Goal: Task Accomplishment & Management: Manage account settings

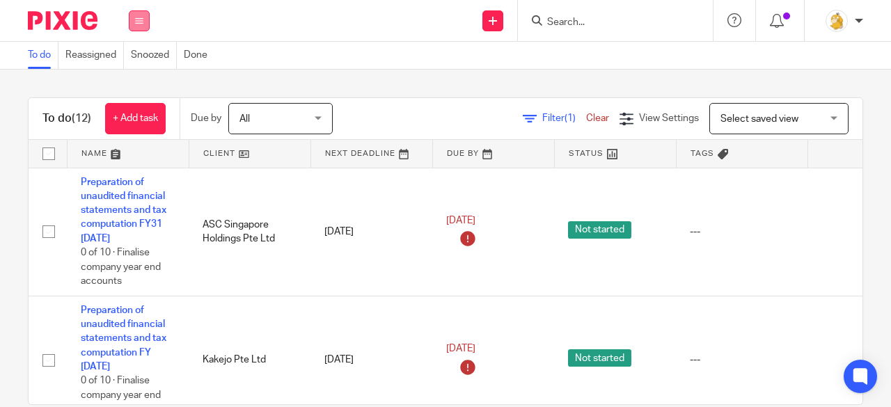
click at [140, 16] on button at bounding box center [139, 20] width 21 height 21
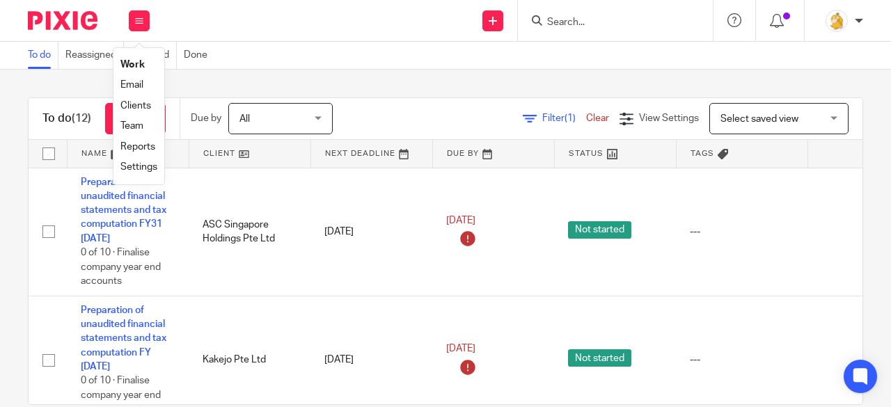
click at [136, 166] on link "Settings" at bounding box center [138, 167] width 37 height 10
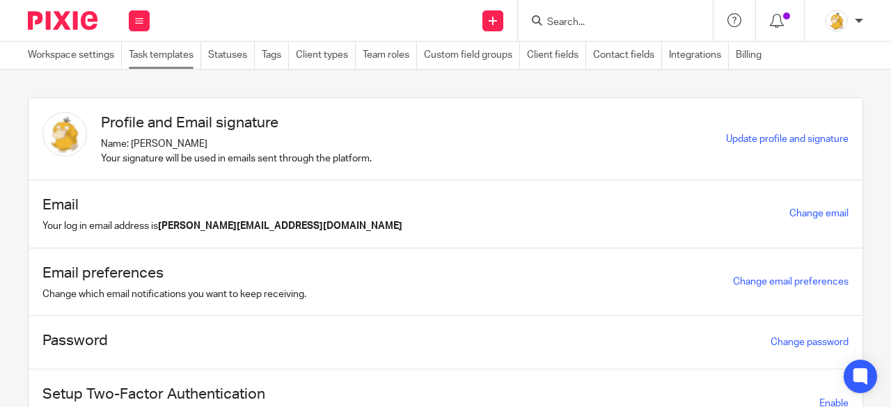
click at [185, 59] on link "Task templates" at bounding box center [165, 55] width 72 height 27
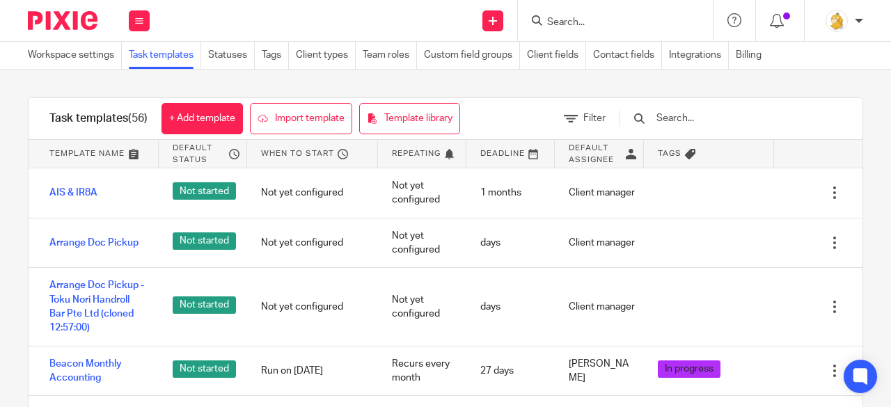
click at [696, 117] on input "text" at bounding box center [736, 118] width 162 height 15
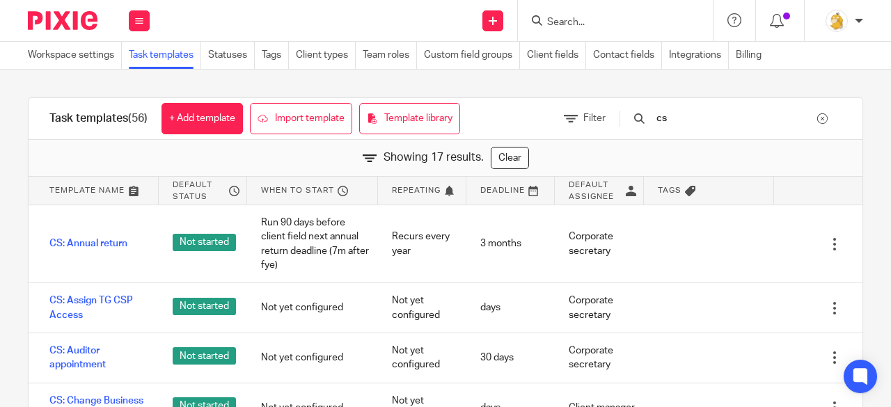
type input "c"
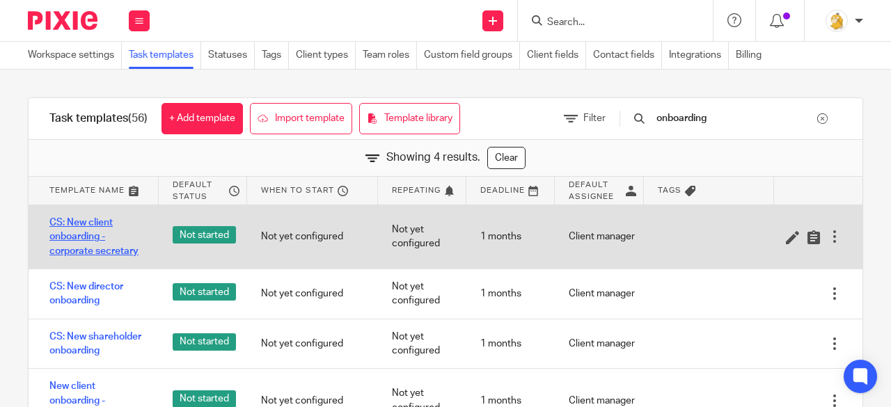
type input "onboarding"
click at [77, 247] on link "CS: New client onboarding - corporate secretary" at bounding box center [96, 237] width 95 height 42
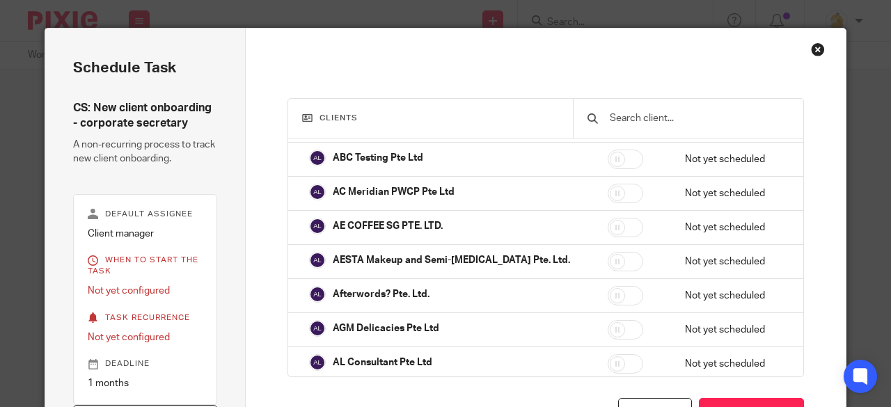
scroll to position [26, 0]
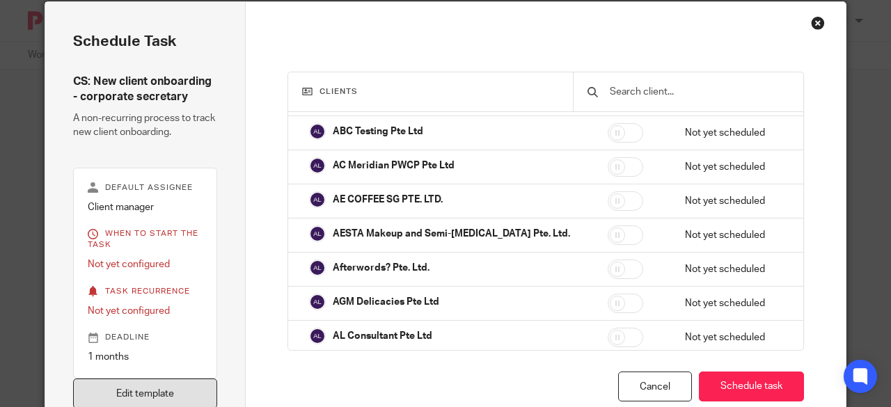
click at [194, 386] on link "Edit template" at bounding box center [145, 394] width 144 height 30
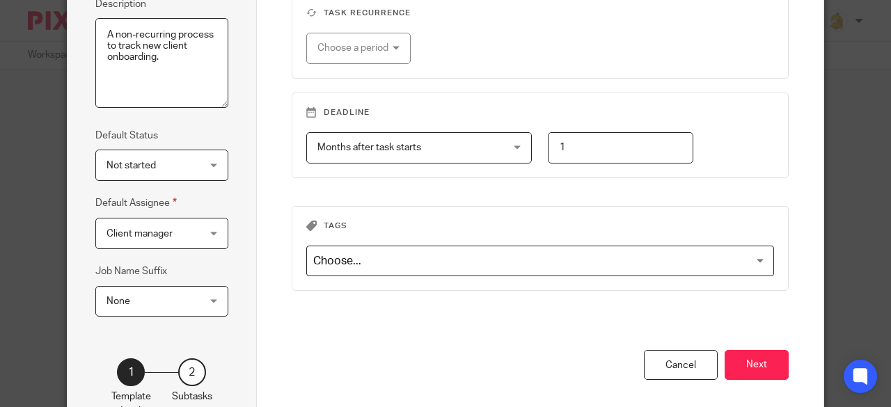
scroll to position [271, 0]
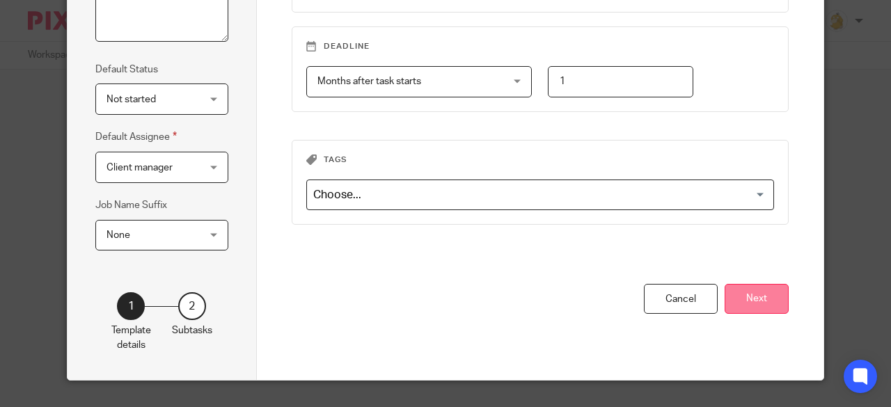
click at [741, 295] on button "Next" at bounding box center [757, 299] width 64 height 30
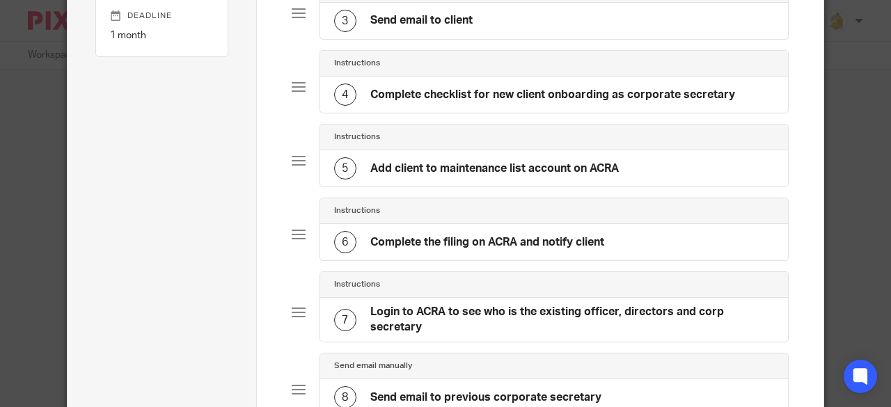
scroll to position [0, 0]
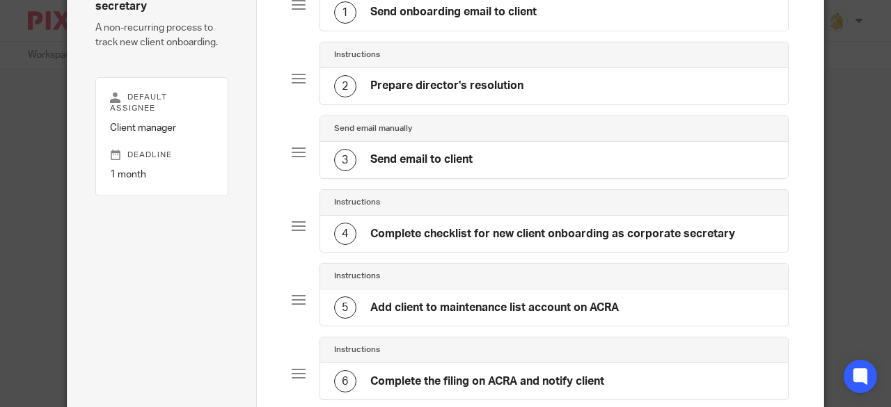
drag, startPoint x: 452, startPoint y: 147, endPoint x: 460, endPoint y: 145, distance: 7.9
click at [452, 146] on div "3 Send email to client" at bounding box center [554, 160] width 469 height 36
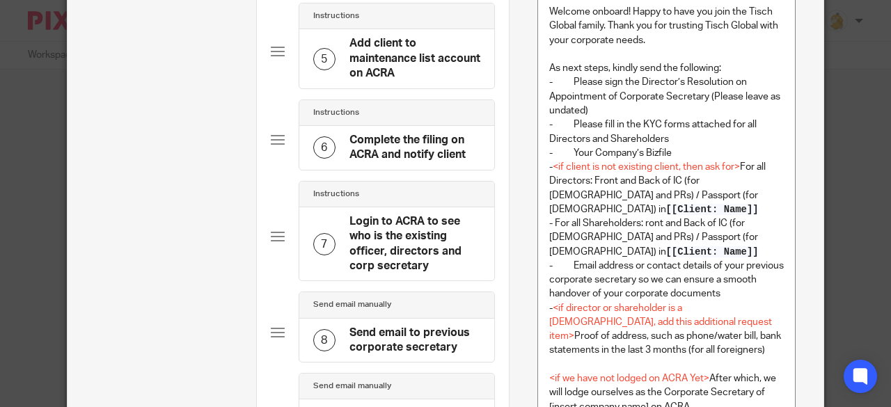
scroll to position [525, 0]
